Goal: Task Accomplishment & Management: Complete application form

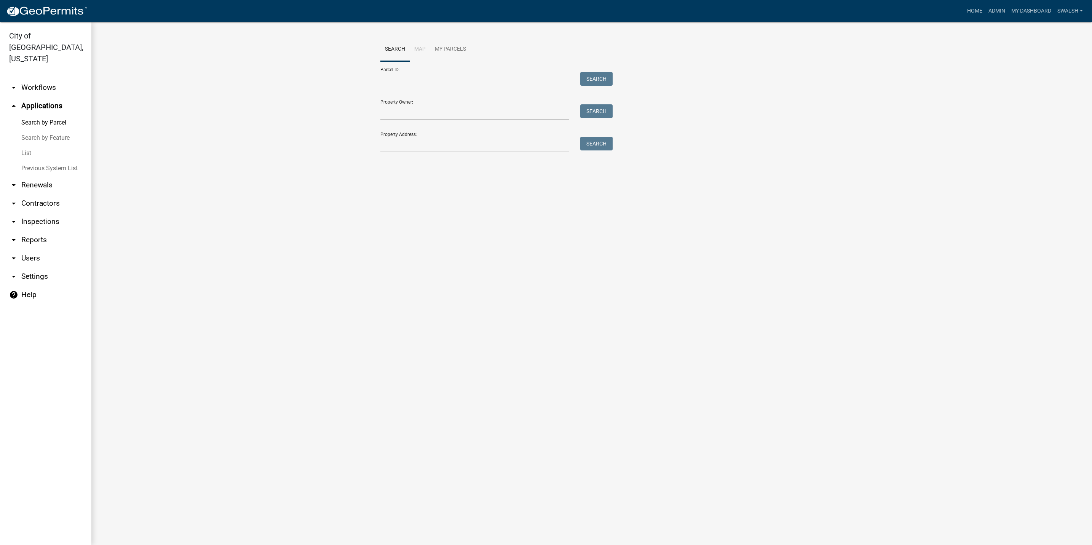
click at [25, 79] on link "arrow_drop_down Workflows" at bounding box center [45, 87] width 91 height 18
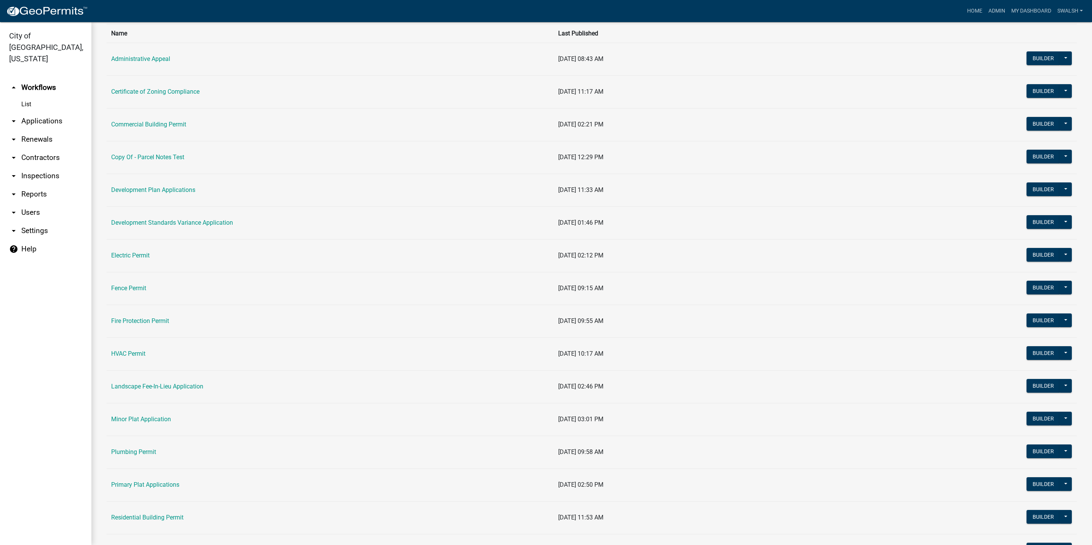
scroll to position [228, 0]
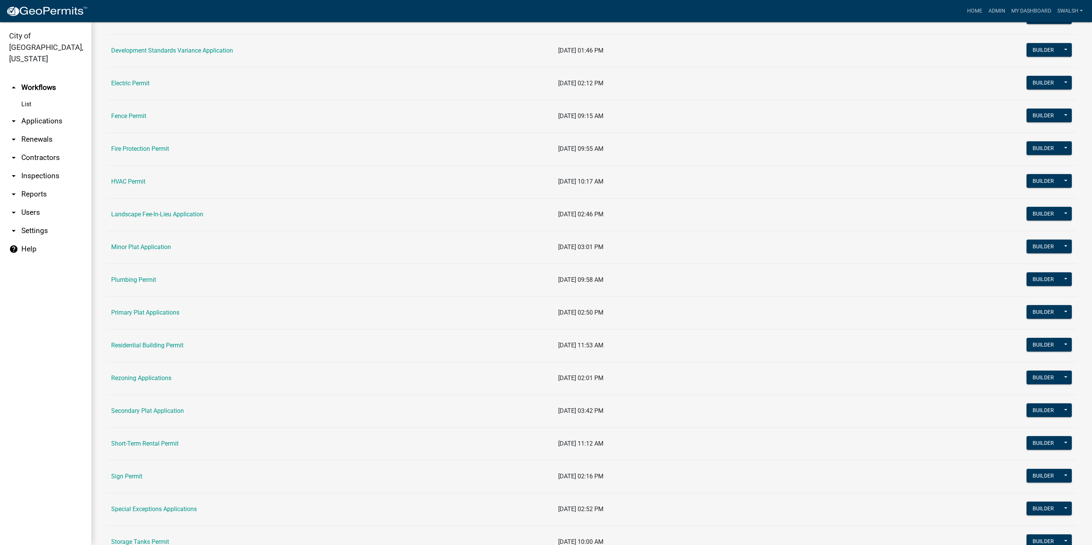
click at [129, 480] on link "Sign Permit" at bounding box center [126, 475] width 31 height 7
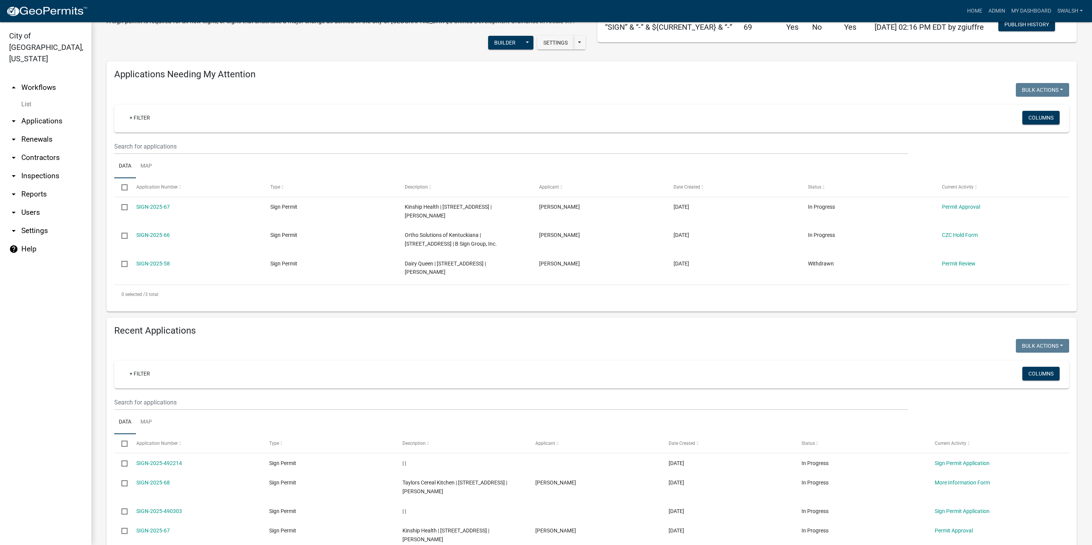
scroll to position [57, 0]
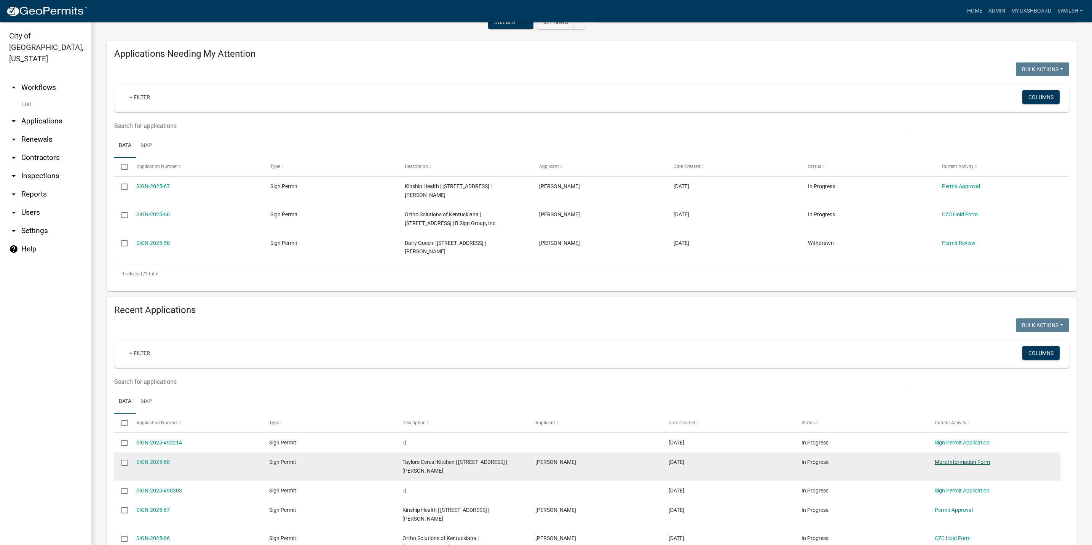
click at [965, 465] on link "More Information Form" at bounding box center [962, 462] width 55 height 6
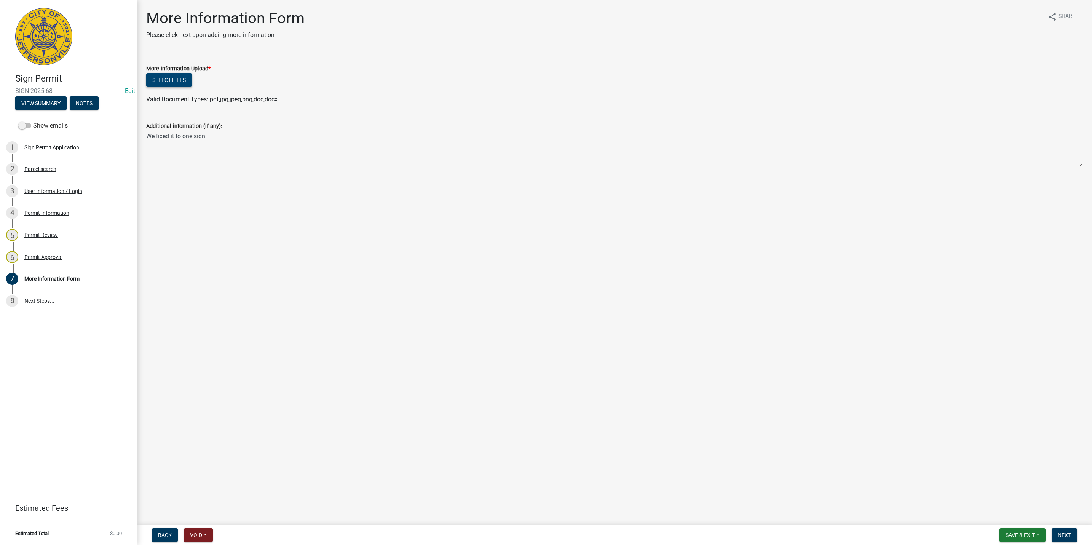
click at [185, 75] on button "Select files" at bounding box center [169, 80] width 46 height 14
click at [1073, 536] on button "Next" at bounding box center [1065, 535] width 26 height 14
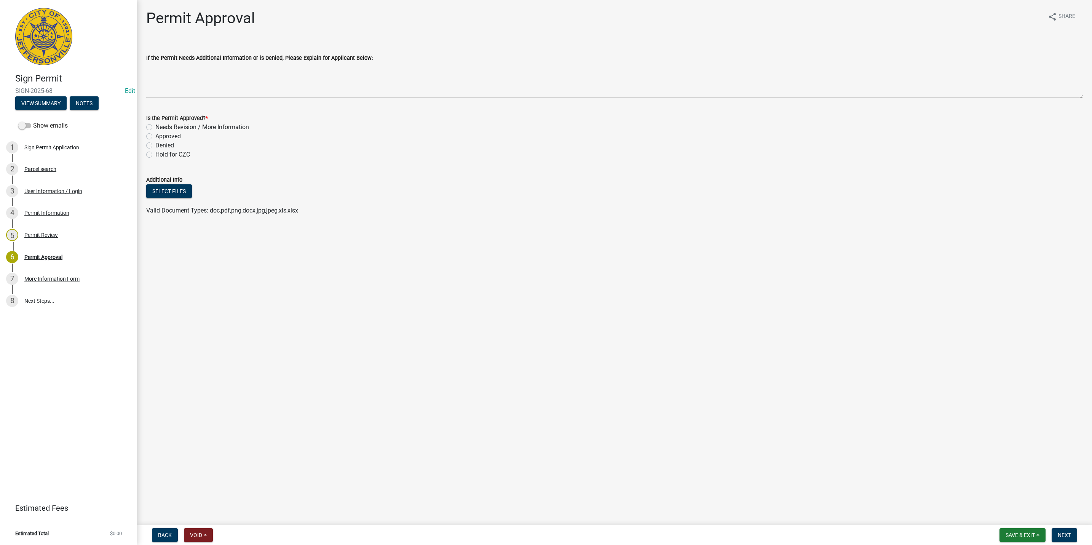
click at [159, 136] on label "Approved" at bounding box center [168, 136] width 26 height 9
click at [159, 136] on input "Approved" at bounding box center [157, 134] width 5 height 5
radio input "true"
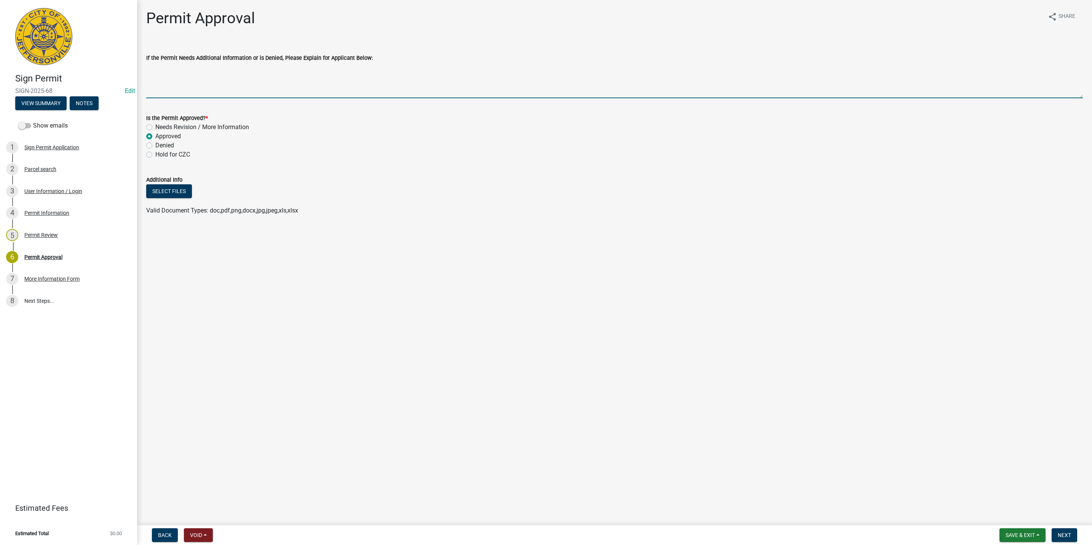
click at [210, 78] on textarea "If the Permit Needs Additional Information or is Denied, Please Explain for App…" at bounding box center [614, 80] width 937 height 36
click at [1077, 540] on form "Save & Exit Save Save & Exit Next" at bounding box center [1038, 535] width 84 height 14
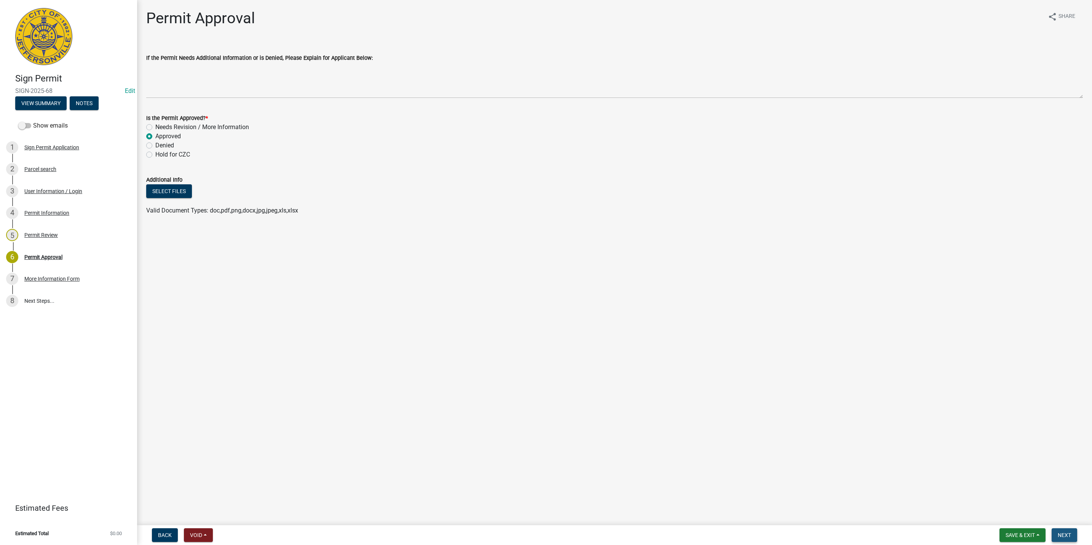
click at [1070, 539] on button "Next" at bounding box center [1065, 535] width 26 height 14
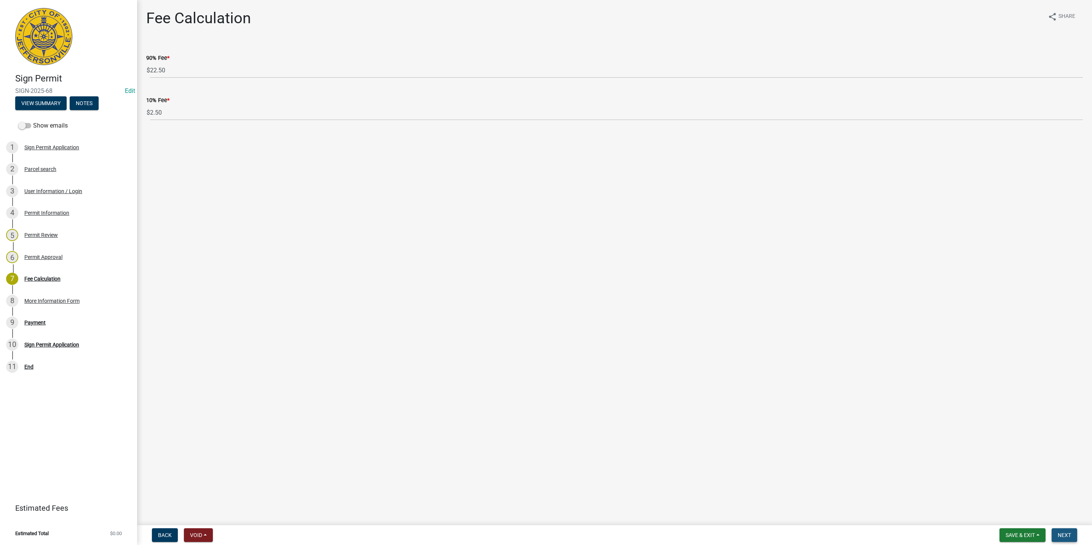
click at [1071, 531] on button "Next" at bounding box center [1065, 535] width 26 height 14
select select "3: 3"
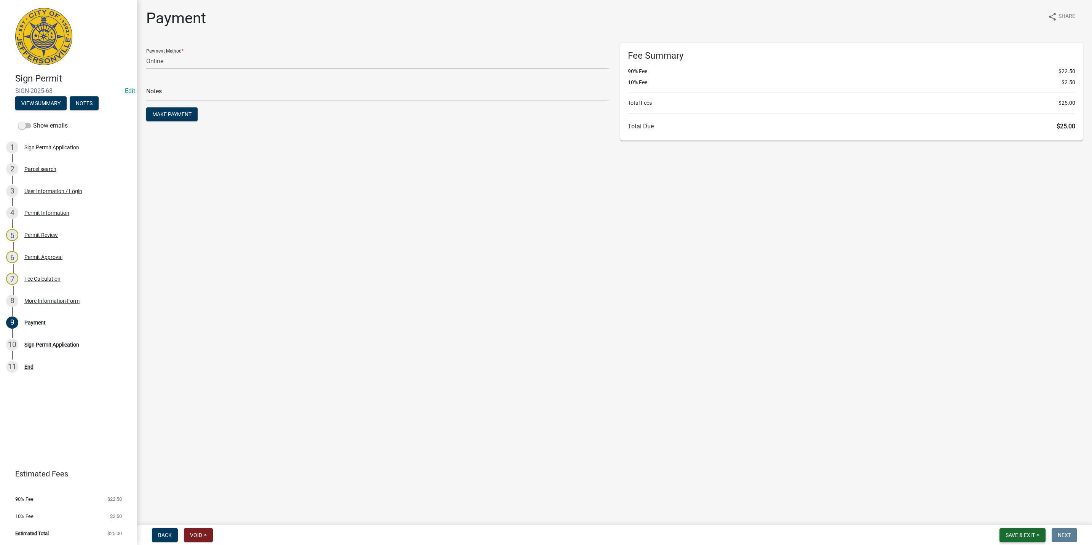
click at [1018, 535] on span "Save & Exit" at bounding box center [1019, 535] width 29 height 6
click at [1018, 512] on button "Save & Exit" at bounding box center [1015, 515] width 61 height 18
